Goal: Information Seeking & Learning: Learn about a topic

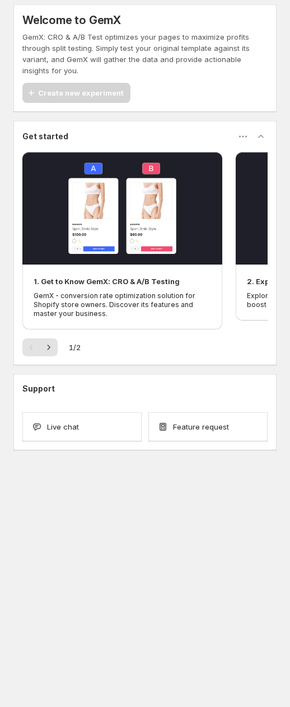
click at [157, 289] on div "1. Get to Know GemX: CRO & A/B Testing GemX - conversion rate optimization solu…" at bounding box center [122, 297] width 177 height 43
click at [98, 434] on div "Live chat" at bounding box center [81, 427] width 119 height 29
click at [152, 296] on p "GemX - conversion rate optimization solution for Shopify store owners. Discover…" at bounding box center [122, 305] width 177 height 27
click at [179, 294] on p "GemX - conversion rate optimization solution for Shopify store owners. Discover…" at bounding box center [122, 305] width 177 height 27
click at [245, 134] on icon "button" at bounding box center [242, 136] width 11 height 11
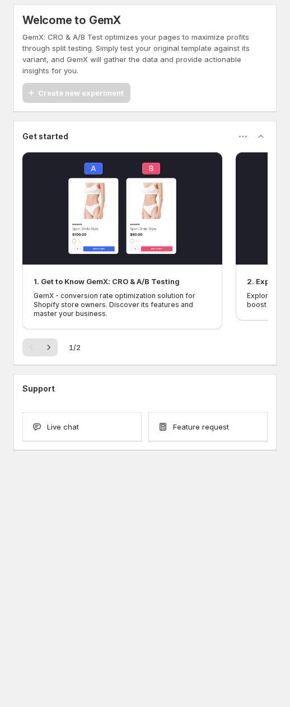
click at [93, 97] on div "Create new experiment" at bounding box center [76, 93] width 108 height 20
click at [221, 188] on button "button" at bounding box center [122, 208] width 200 height 113
click at [39, 94] on div "Create new experiment" at bounding box center [76, 93] width 108 height 20
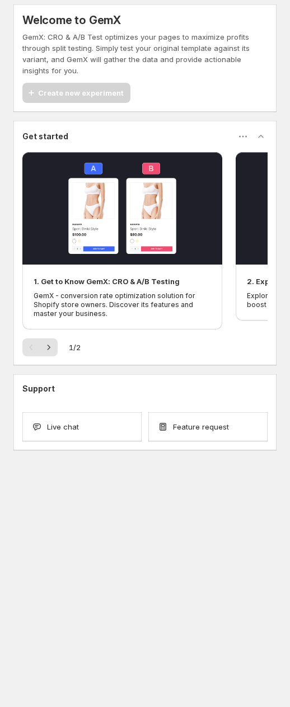
click at [248, 139] on icon "button" at bounding box center [242, 136] width 11 height 11
click at [185, 264] on button "button" at bounding box center [122, 208] width 200 height 113
click at [190, 264] on button "button" at bounding box center [122, 208] width 200 height 113
click at [186, 264] on button "button" at bounding box center [122, 208] width 200 height 113
click at [177, 302] on p "GemX - conversion rate optimization solution for Shopify store owners. Discover…" at bounding box center [122, 305] width 177 height 27
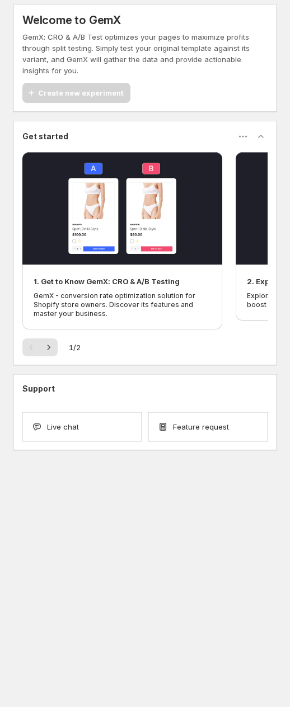
click at [203, 249] on button "button" at bounding box center [122, 208] width 200 height 113
click at [237, 447] on div "Support Live chat Feature request" at bounding box center [144, 412] width 263 height 76
click at [219, 423] on span "Feature request" at bounding box center [201, 426] width 56 height 11
click at [49, 357] on button "button" at bounding box center [49, 348] width 18 height 18
click at [53, 352] on icon "button" at bounding box center [48, 347] width 11 height 11
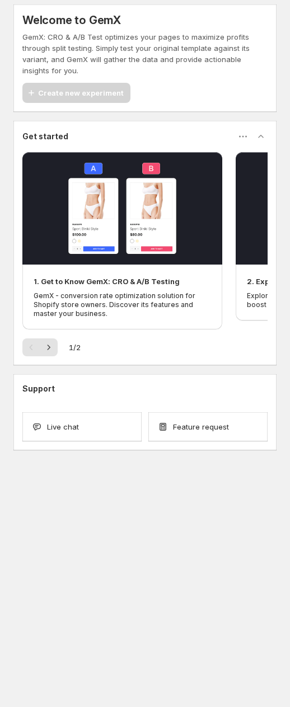
click at [251, 136] on button "button" at bounding box center [243, 137] width 18 height 18
click at [249, 144] on button "button" at bounding box center [243, 137] width 18 height 18
